Goal: Complete application form

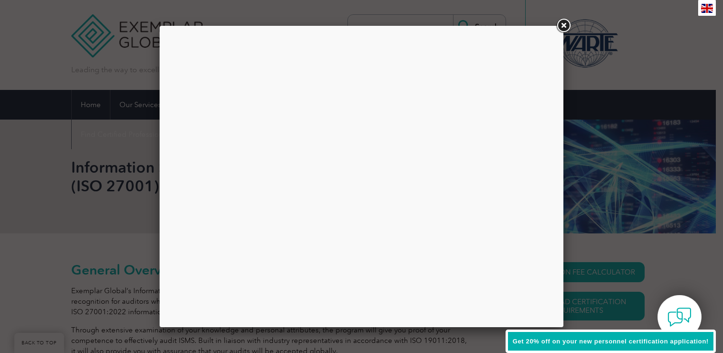
scroll to position [150, 0]
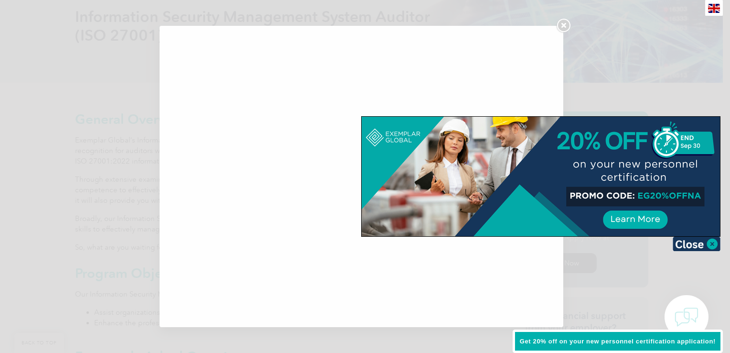
click at [642, 38] on div at bounding box center [365, 176] width 730 height 353
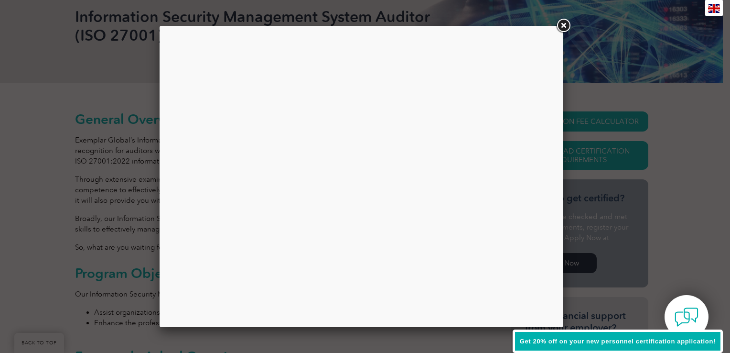
click at [556, 18] on link at bounding box center [563, 25] width 17 height 17
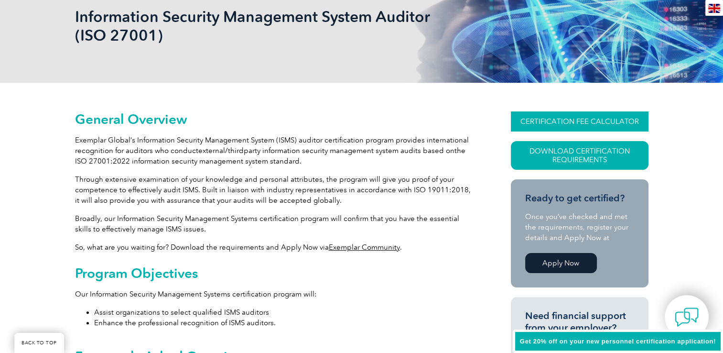
click at [594, 125] on link "CERTIFICATION FEE CALCULATOR" at bounding box center [580, 121] width 138 height 20
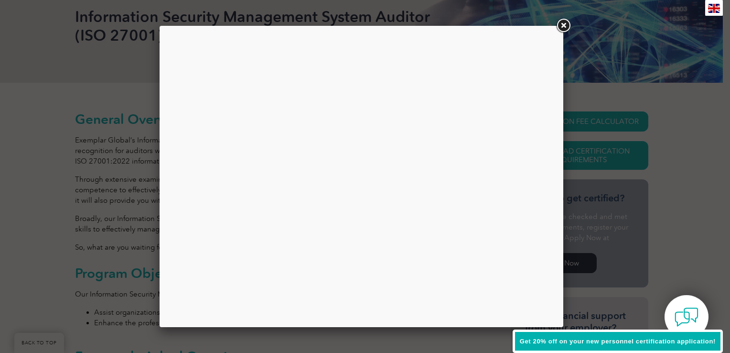
click at [563, 21] on link at bounding box center [563, 25] width 17 height 17
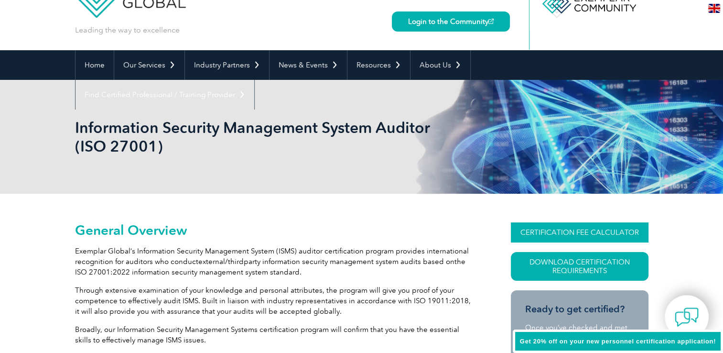
scroll to position [39, 0]
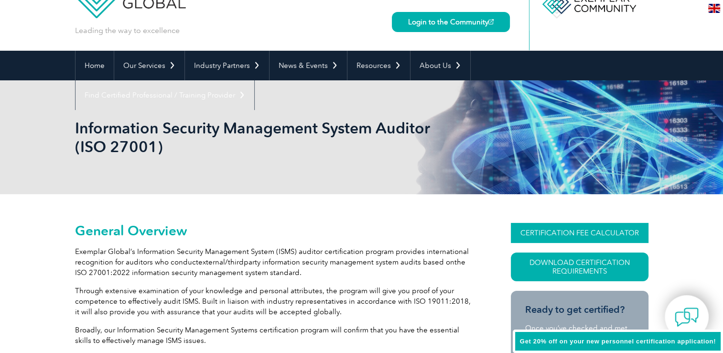
click at [543, 225] on link "CERTIFICATION FEE CALCULATOR" at bounding box center [580, 233] width 138 height 20
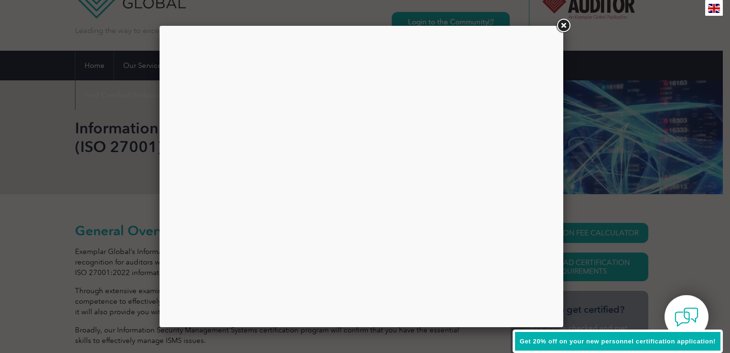
click at [561, 26] on link at bounding box center [563, 25] width 17 height 17
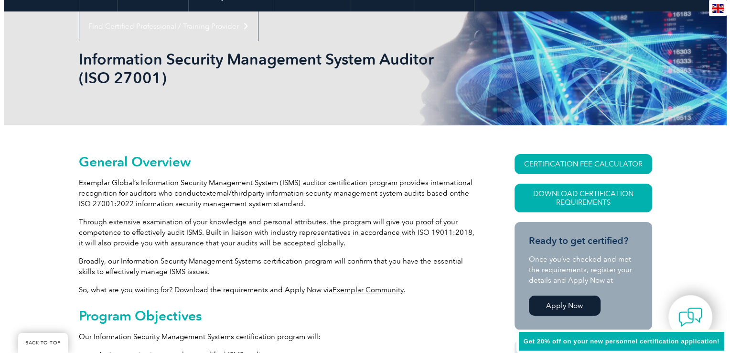
scroll to position [110, 0]
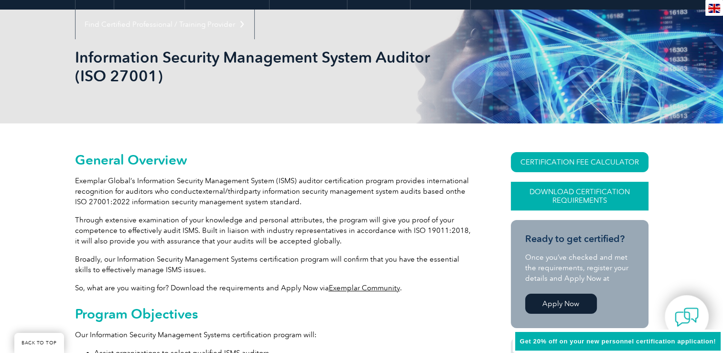
click at [589, 190] on link "Download Certification Requirements" at bounding box center [580, 196] width 138 height 29
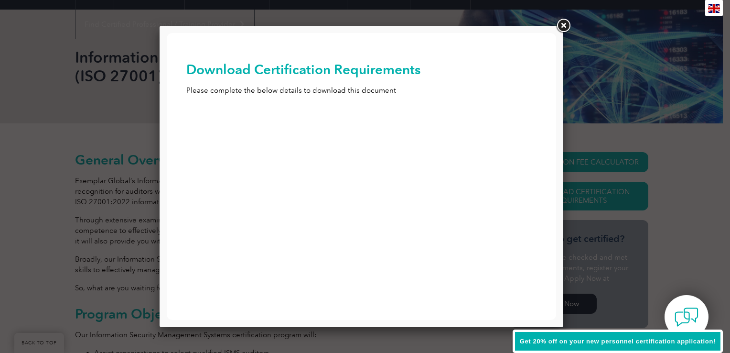
scroll to position [0, 0]
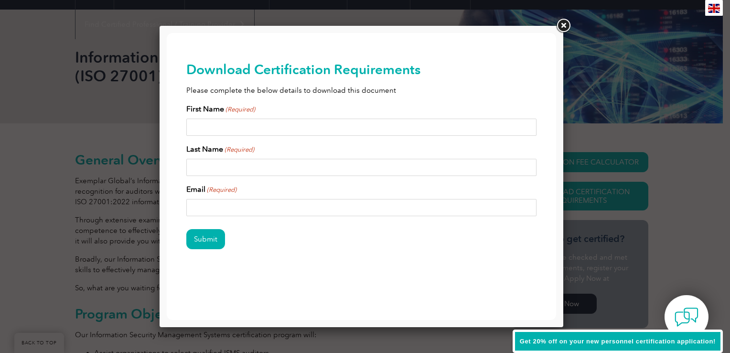
click at [291, 130] on input "First Name (Required)" at bounding box center [361, 126] width 351 height 17
type input "aditya"
type input "."
type input "[EMAIL_ADDRESS][DOMAIN_NAME]"
click at [266, 173] on input "." at bounding box center [361, 167] width 351 height 17
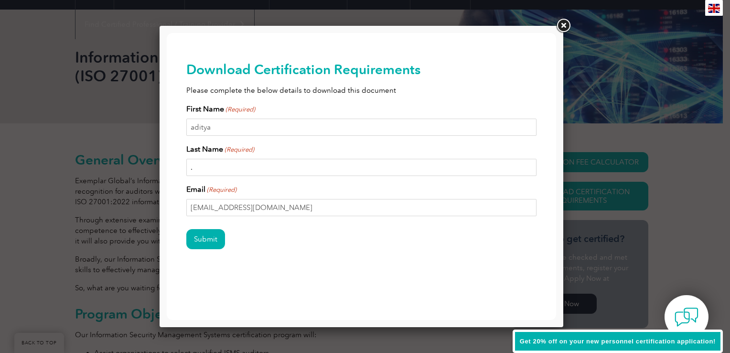
type input "Garg"
drag, startPoint x: 310, startPoint y: 202, endPoint x: 209, endPoint y: 200, distance: 100.4
click at [209, 200] on input "[EMAIL_ADDRESS][DOMAIN_NAME]" at bounding box center [361, 207] width 351 height 17
type input "[EMAIL_ADDRESS][DOMAIN_NAME]"
click at [186, 229] on input "Submit" at bounding box center [205, 239] width 39 height 20
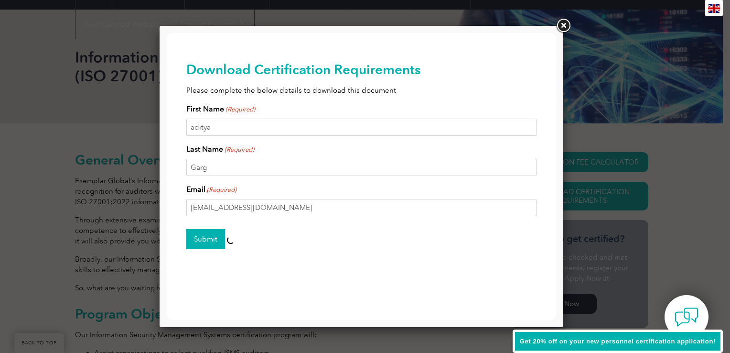
click at [200, 233] on input "Submit" at bounding box center [205, 239] width 39 height 20
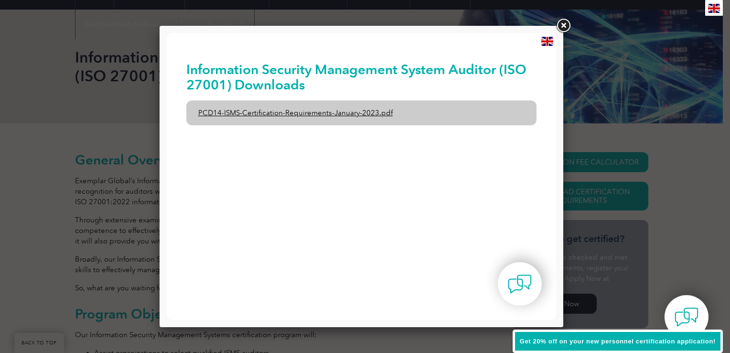
click at [359, 116] on link "PCD14-ISMS-Certification-Requirements-January-2023.pdf" at bounding box center [361, 112] width 351 height 25
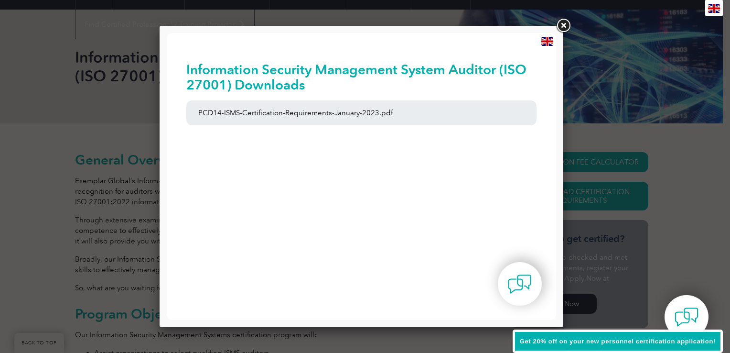
click at [564, 28] on link at bounding box center [563, 25] width 17 height 17
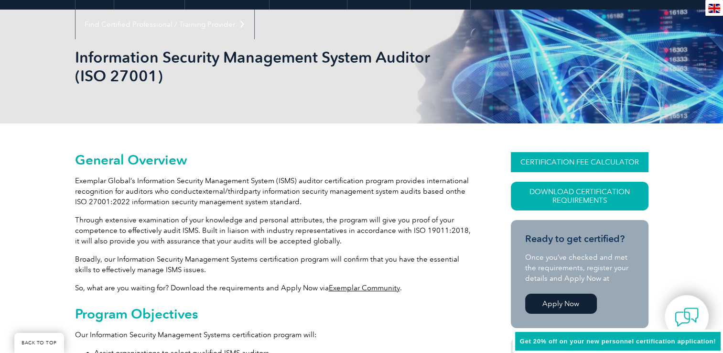
click at [608, 165] on link "CERTIFICATION FEE CALCULATOR" at bounding box center [580, 162] width 138 height 20
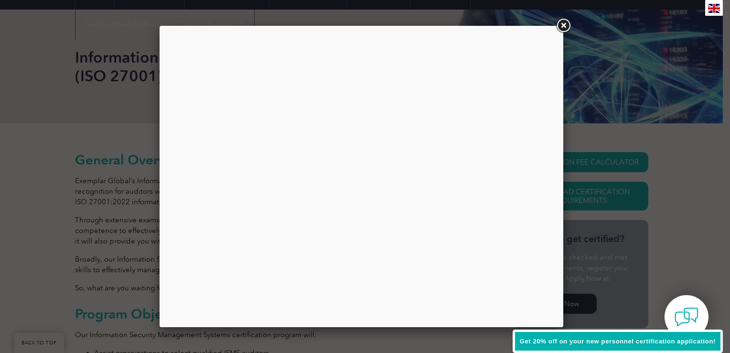
click at [567, 25] on link at bounding box center [563, 25] width 17 height 17
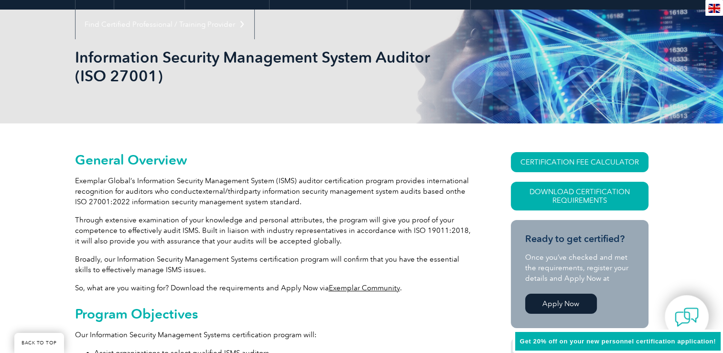
click at [553, 299] on link "Apply Now" at bounding box center [561, 303] width 72 height 20
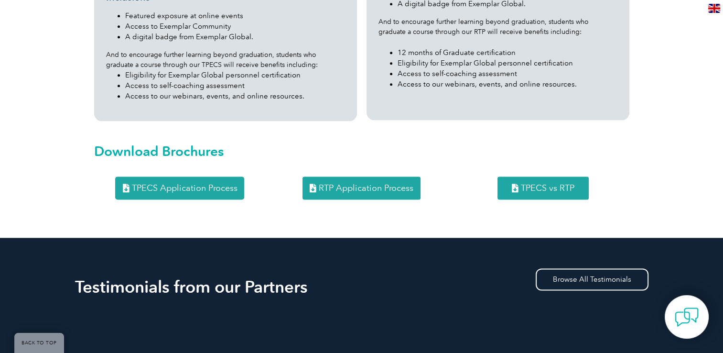
scroll to position [1351, 0]
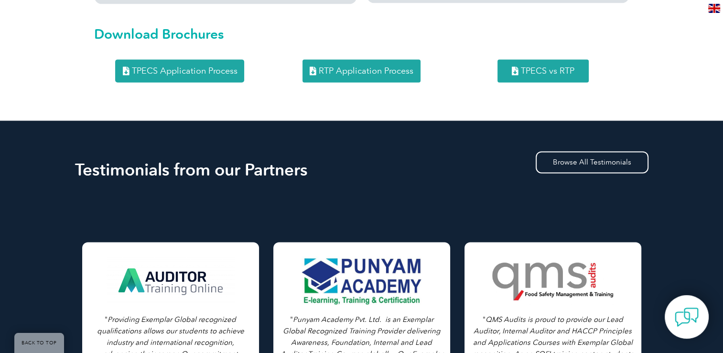
click at [222, 66] on span "TPECS Application Process" at bounding box center [184, 70] width 106 height 9
